Goal: Book appointment/travel/reservation

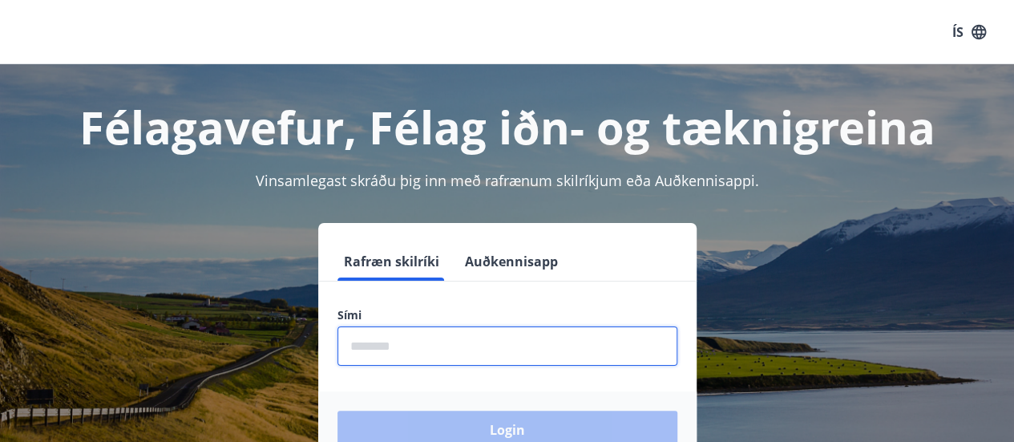
click at [437, 349] on input "phone" at bounding box center [508, 345] width 340 height 39
type input "********"
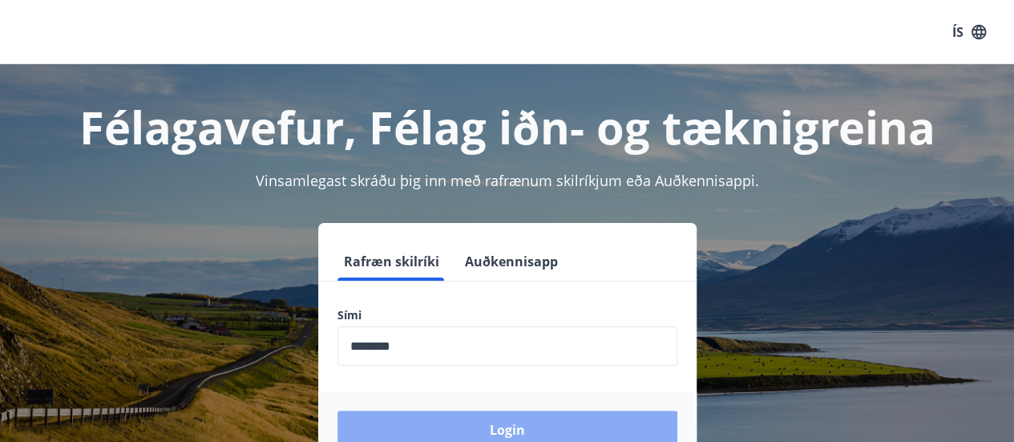
click at [479, 434] on button "Login" at bounding box center [508, 430] width 340 height 38
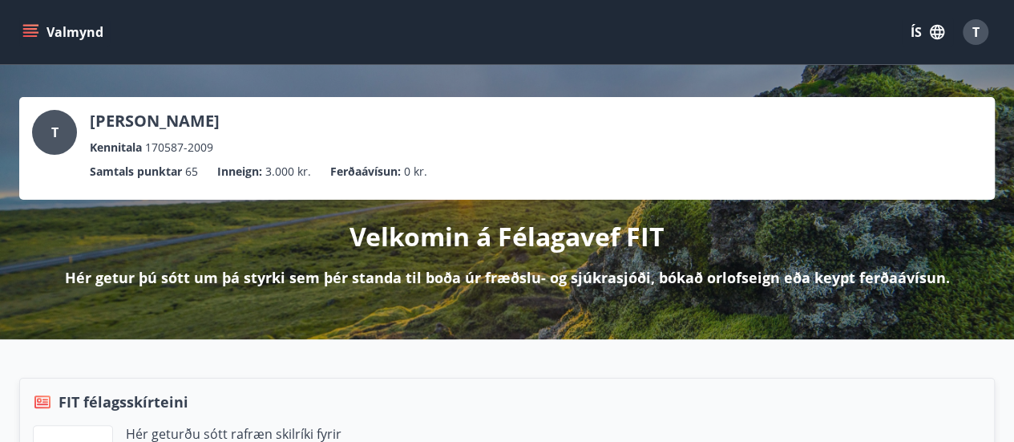
click at [26, 34] on icon "menu" at bounding box center [30, 32] width 16 height 16
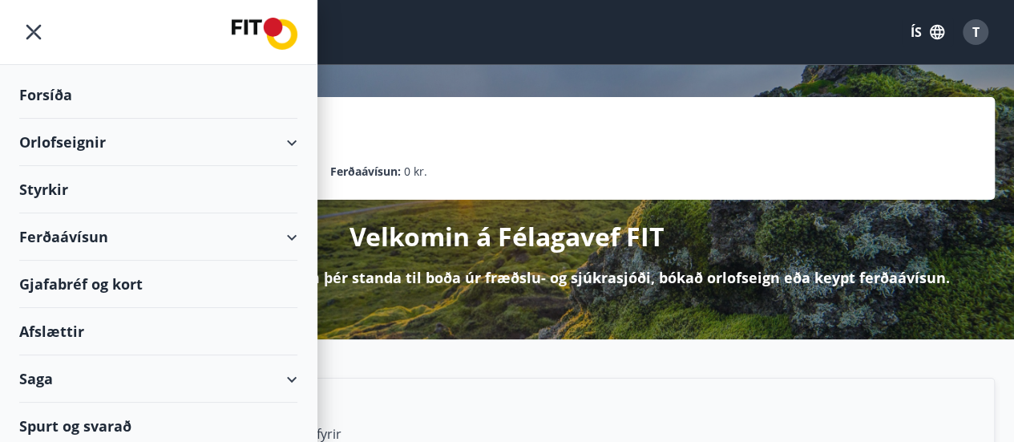
click at [285, 133] on icon at bounding box center [291, 142] width 19 height 19
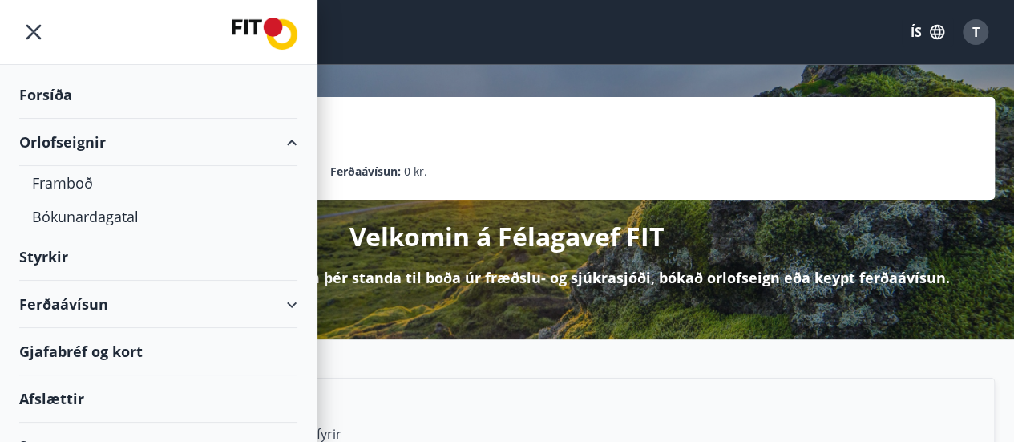
click at [67, 140] on div "Orlofseignir" at bounding box center [158, 142] width 278 height 47
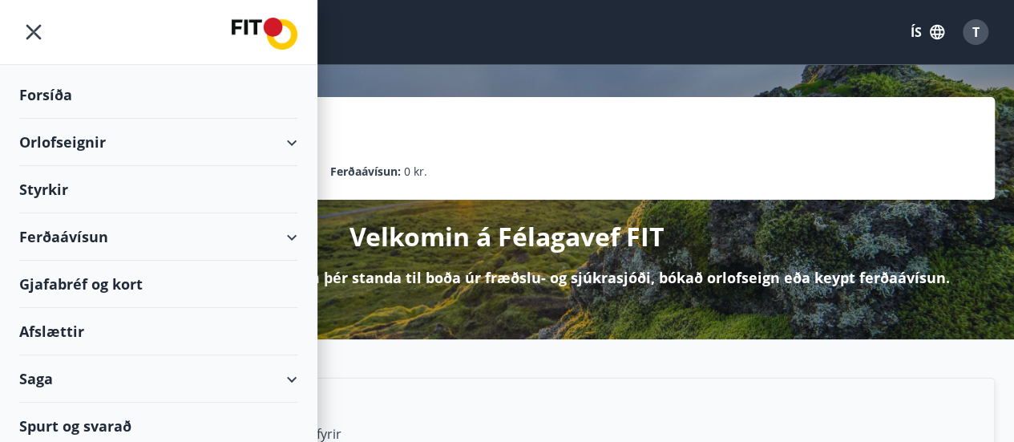
click at [67, 140] on div "Orlofseignir" at bounding box center [158, 142] width 278 height 47
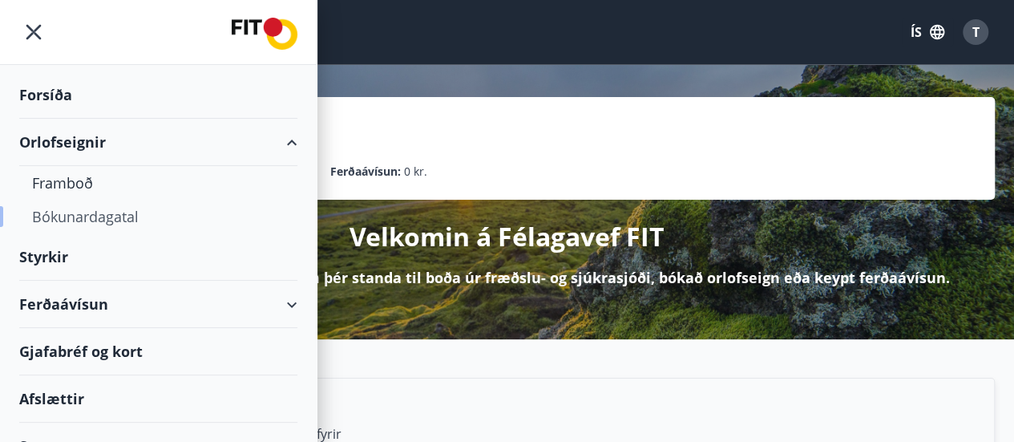
click at [69, 217] on div "Bókunardagatal" at bounding box center [158, 217] width 253 height 34
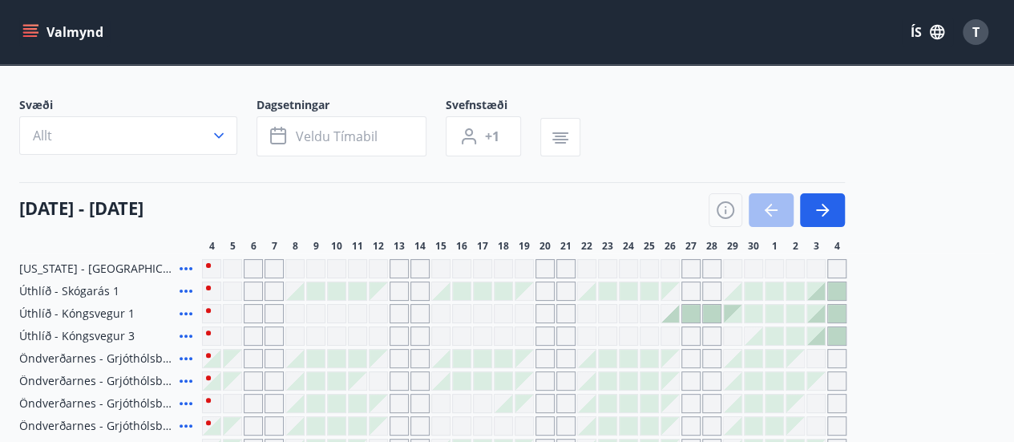
scroll to position [66, 0]
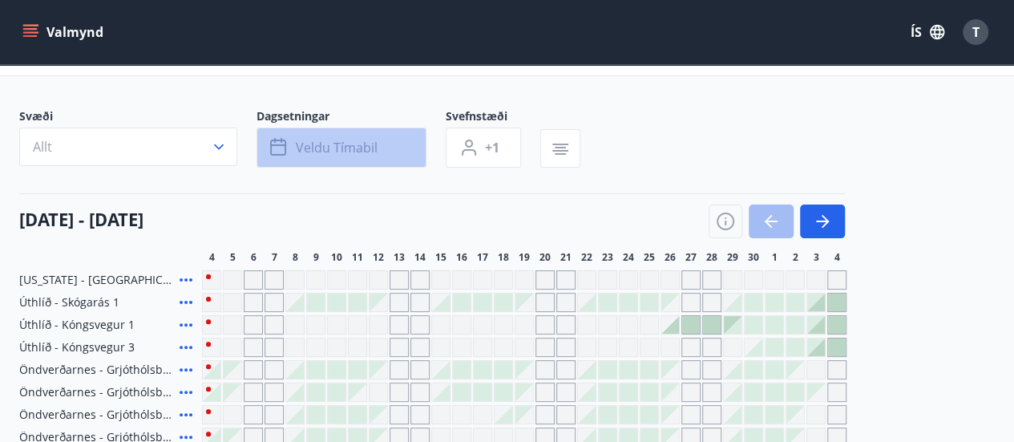
click at [350, 156] on button "Veldu tímabil" at bounding box center [342, 147] width 170 height 40
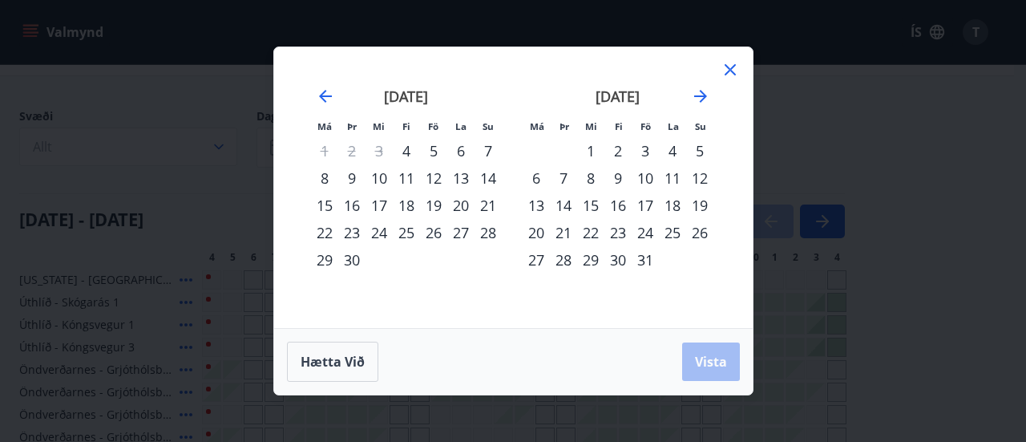
click at [414, 150] on div "4" at bounding box center [406, 150] width 27 height 27
click at [321, 182] on div "8" at bounding box center [324, 177] width 27 height 27
click at [717, 370] on span "Vista" at bounding box center [711, 362] width 32 height 18
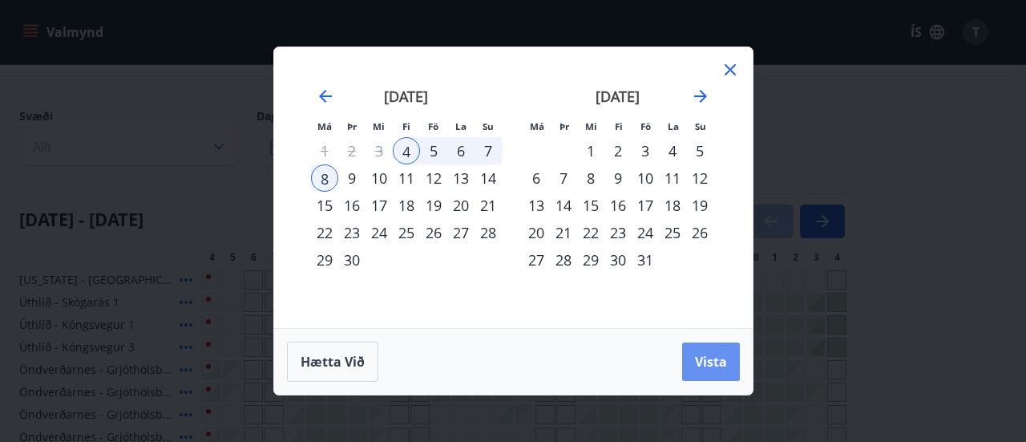
click at [720, 361] on span "Vista" at bounding box center [711, 362] width 32 height 18
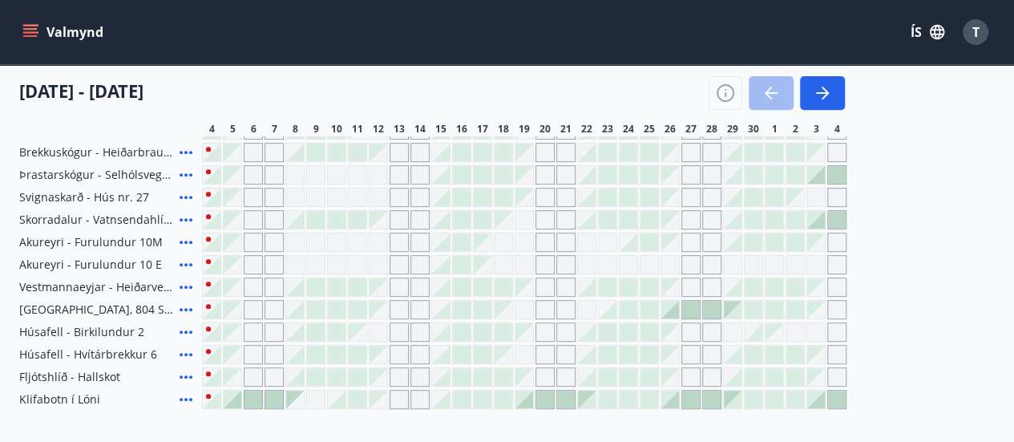
scroll to position [279, 0]
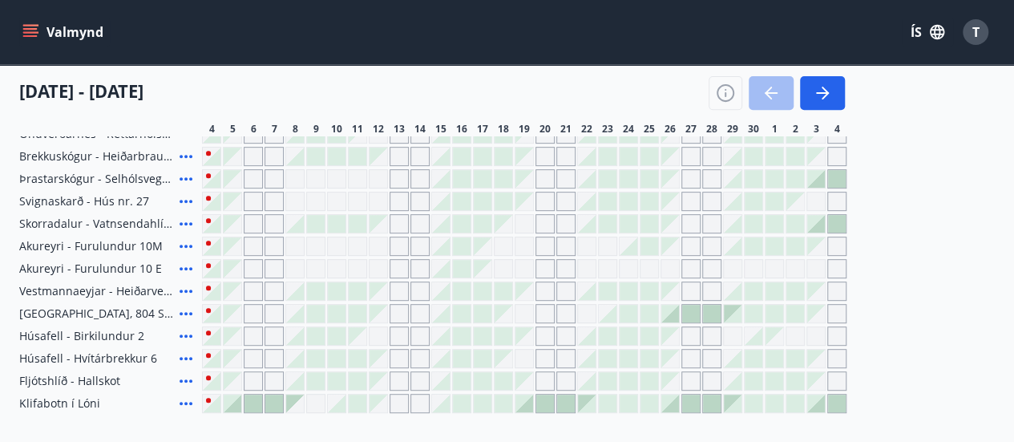
click at [184, 398] on icon at bounding box center [185, 403] width 19 height 19
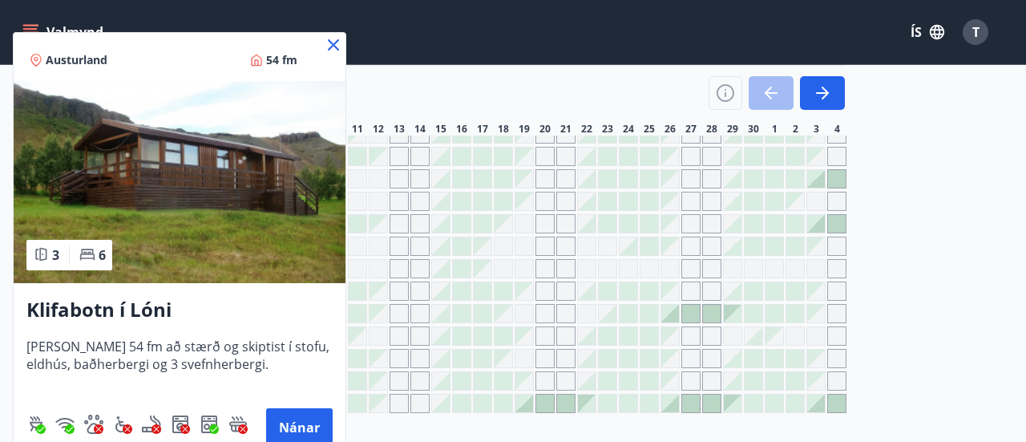
click at [330, 47] on icon at bounding box center [333, 44] width 11 height 11
